Goal: Task Accomplishment & Management: Manage account settings

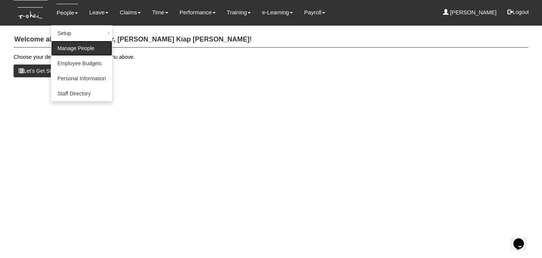
click at [100, 48] on link "Manage People" at bounding box center [81, 48] width 61 height 15
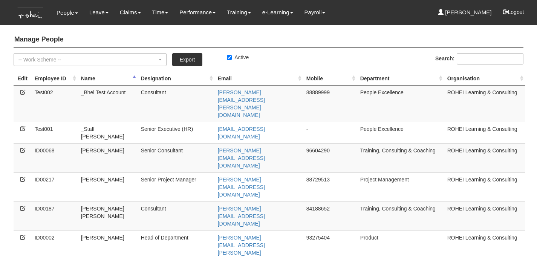
select select "50"
click at [189, 60] on link "Export" at bounding box center [187, 59] width 30 height 13
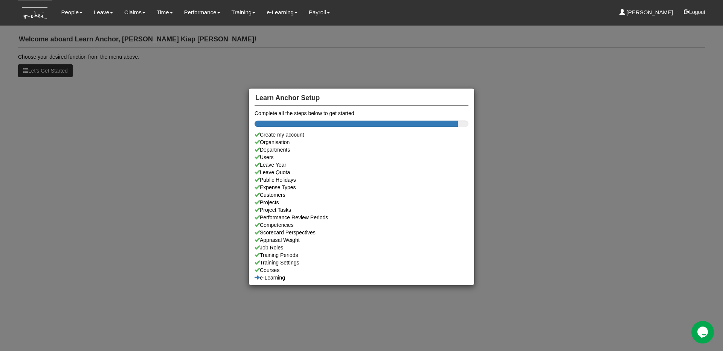
click at [64, 25] on div "Learn Anchor Setup Complete all the steps below to get started Create my accoun…" at bounding box center [361, 175] width 723 height 351
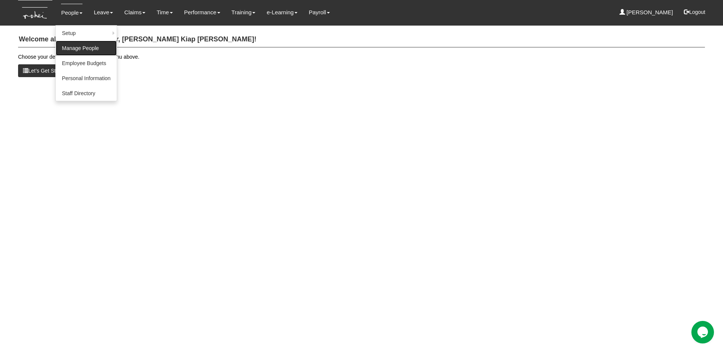
click at [73, 46] on link "Manage People" at bounding box center [86, 48] width 61 height 15
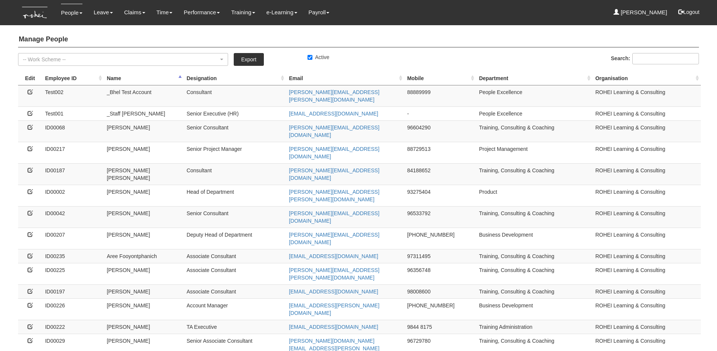
select select "50"
click at [32, 232] on icon at bounding box center [29, 234] width 5 height 5
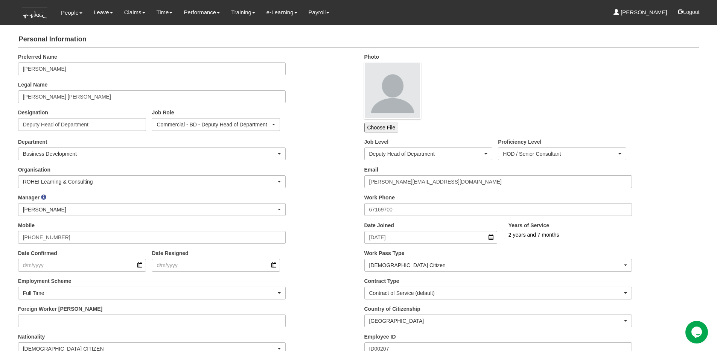
click at [330, 212] on div "Manager _Staff Gracie Abel Tan Aline Eustaquio Low Claribel Abadilla Czarina Ma…" at bounding box center [185, 208] width 346 height 28
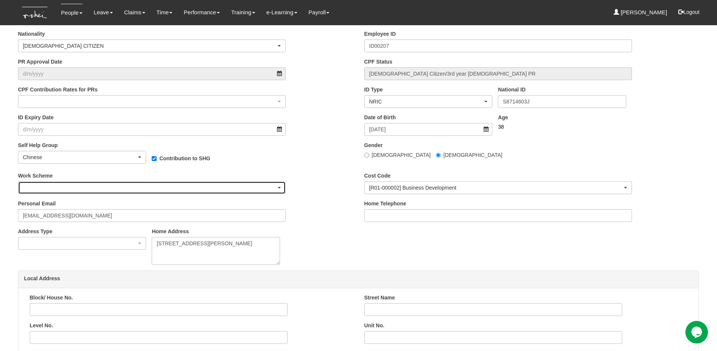
click at [236, 189] on div "button" at bounding box center [151, 188] width 267 height 12
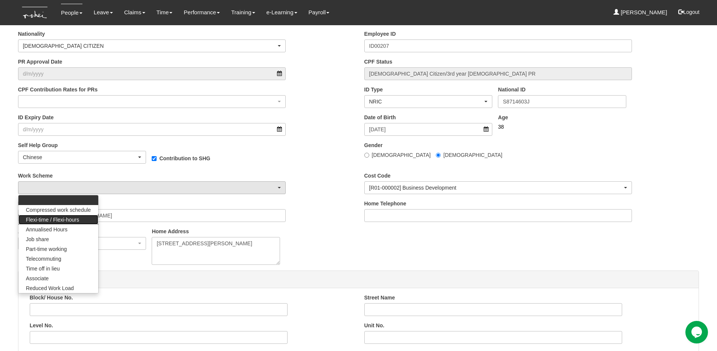
click at [80, 217] on link "Flexi-time / Flexi-hours" at bounding box center [58, 220] width 80 height 10
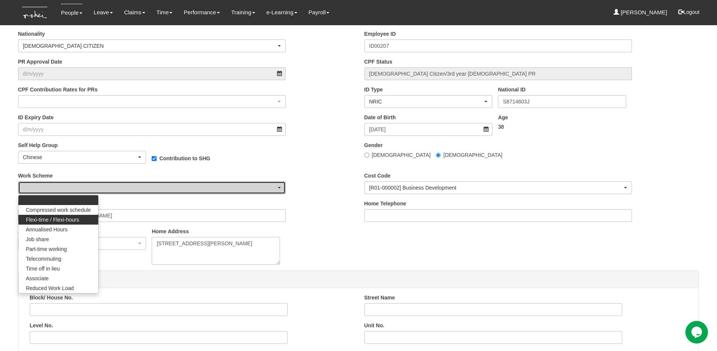
select select "Flexi-time / Flexi-hours"
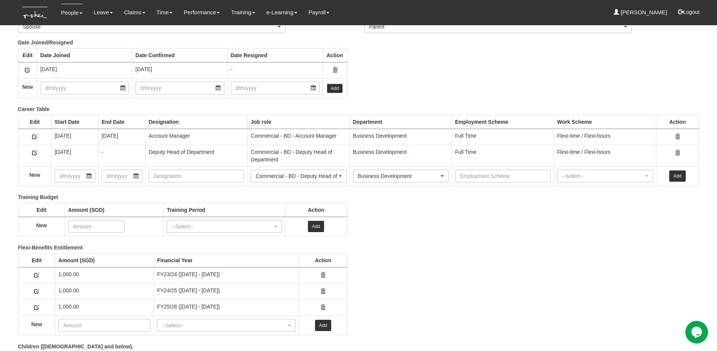
scroll to position [1106, 0]
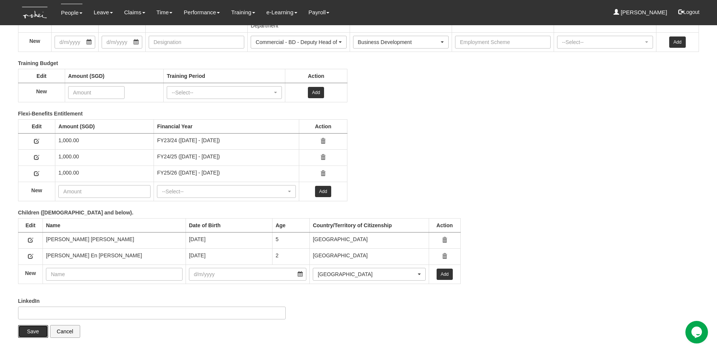
click at [34, 334] on input "Save" at bounding box center [33, 331] width 30 height 13
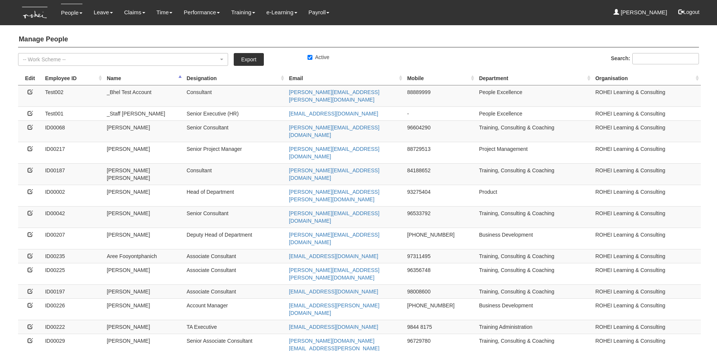
select select "50"
